Goal: Task Accomplishment & Management: Manage account settings

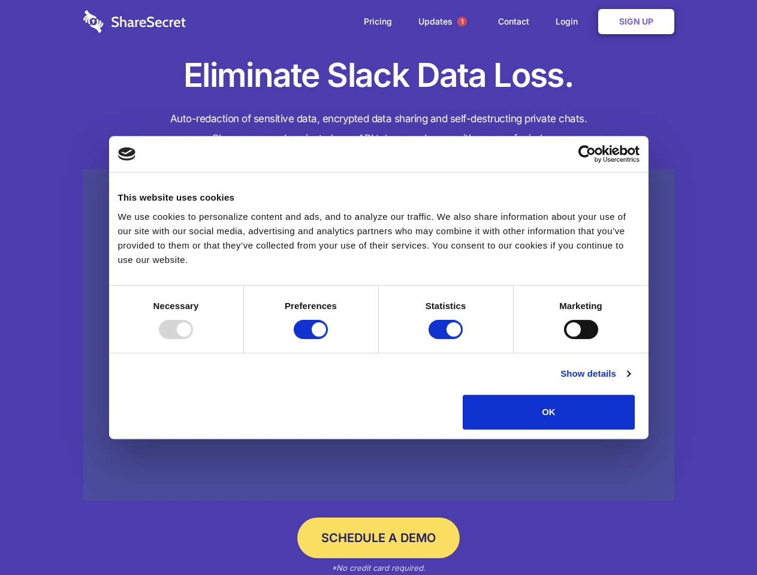
click at [193, 339] on div at bounding box center [176, 329] width 34 height 19
click at [328, 339] on input "Preferences" at bounding box center [311, 329] width 34 height 19
checkbox input "false"
click at [447, 339] on input "Statistics" at bounding box center [445, 329] width 34 height 19
checkbox input "false"
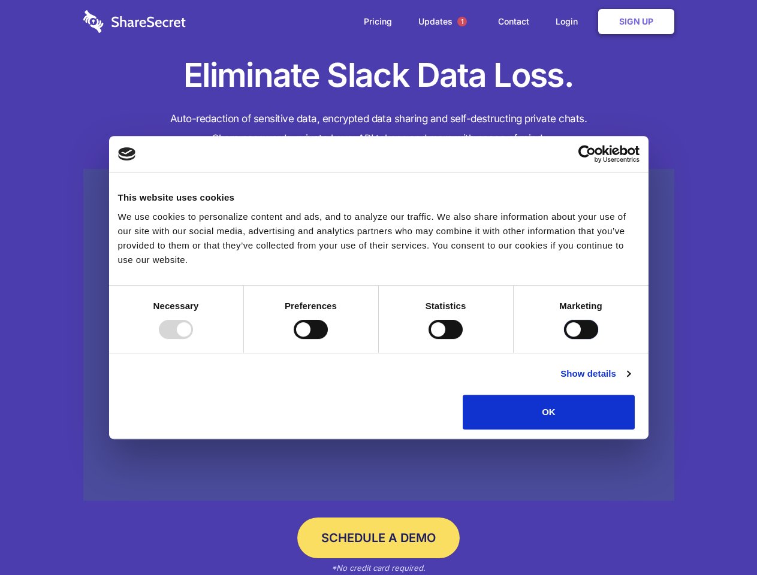
click at [564, 339] on input "Marketing" at bounding box center [581, 329] width 34 height 19
checkbox input "true"
